Goal: Transaction & Acquisition: Purchase product/service

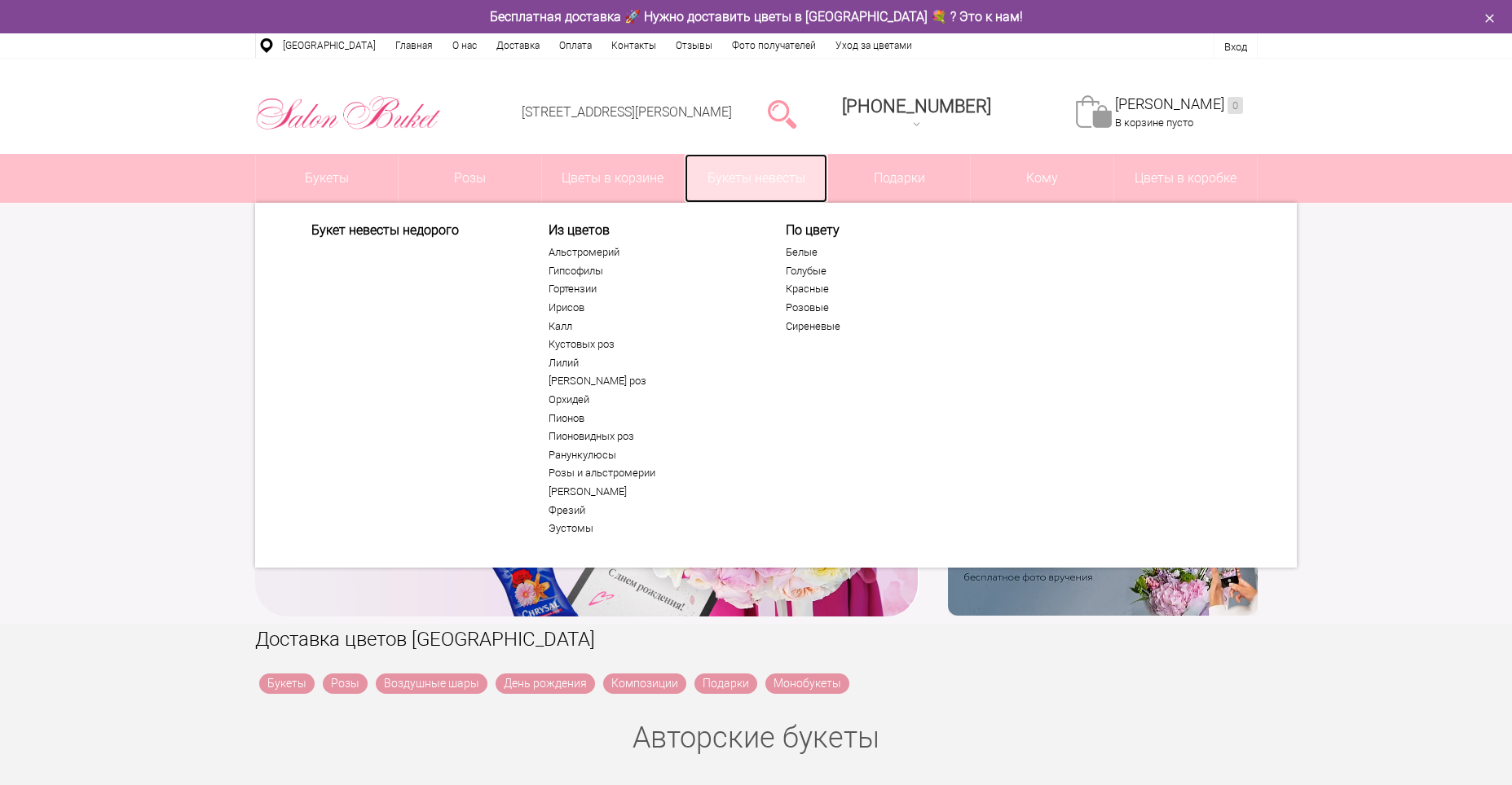
click at [765, 177] on link "Букеты невесты" at bounding box center [756, 178] width 143 height 49
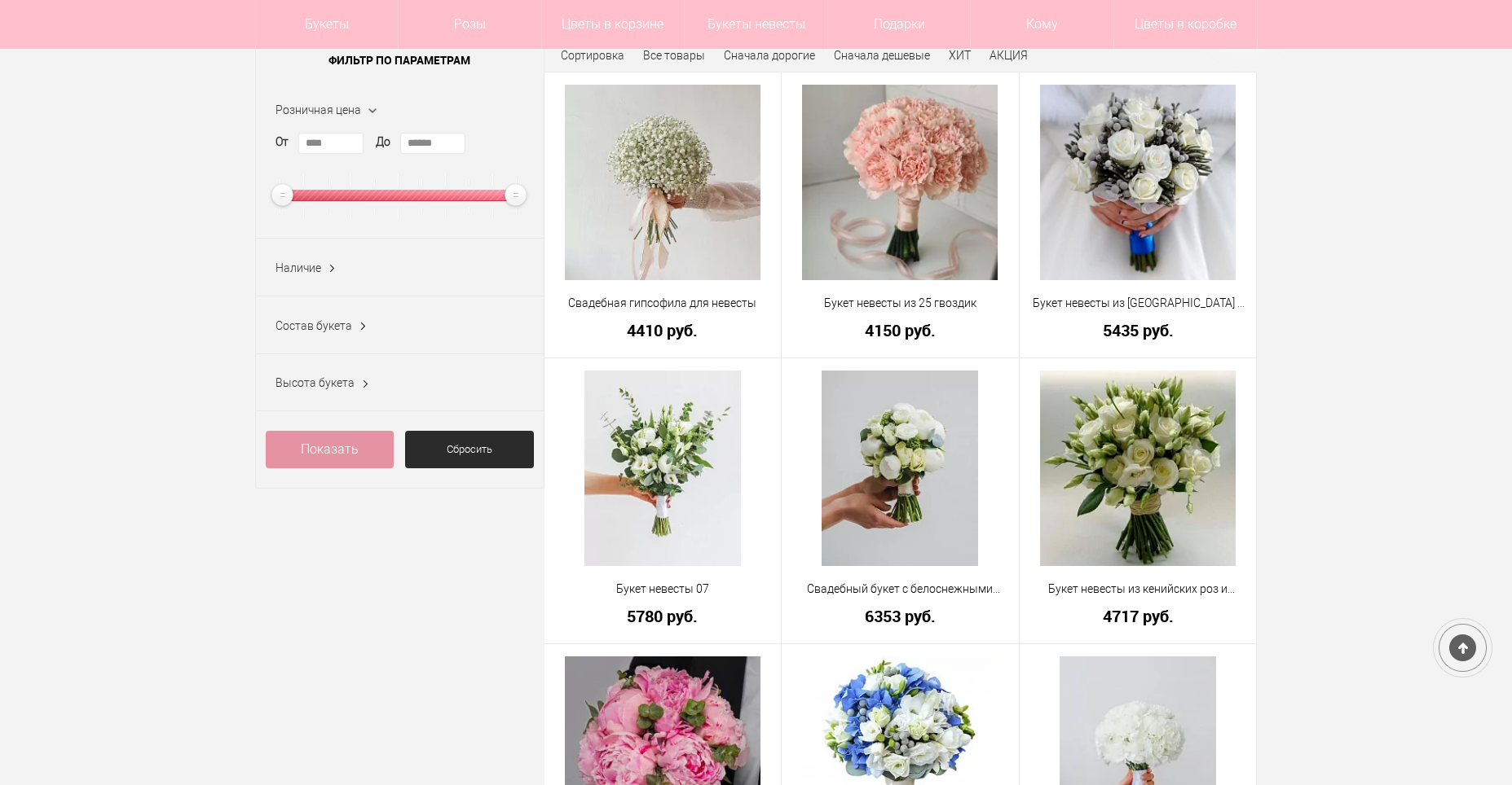
scroll to position [245, 0]
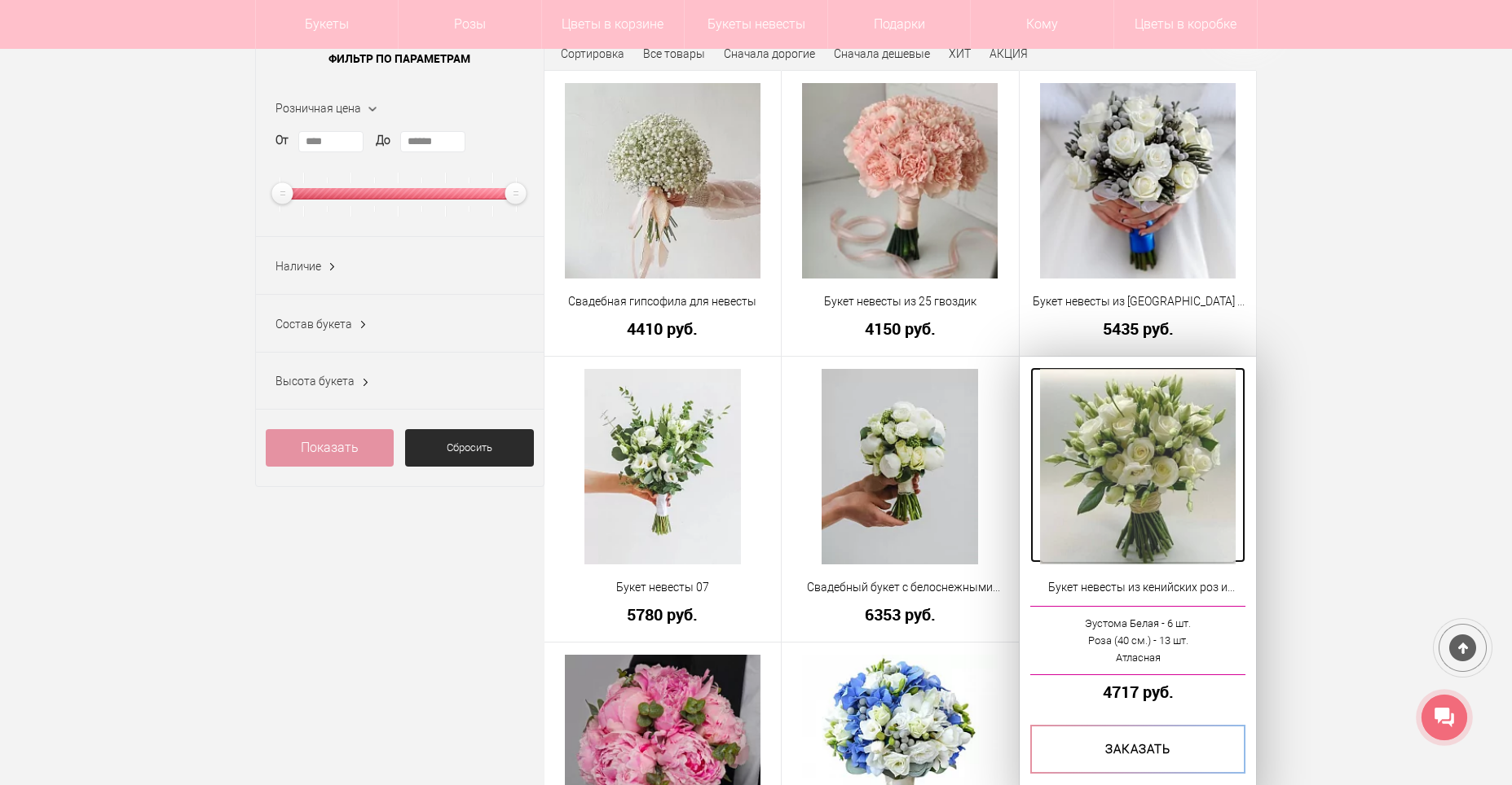
click at [1165, 474] on img at bounding box center [1137, 466] width 195 height 195
